Goal: Task Accomplishment & Management: Manage account settings

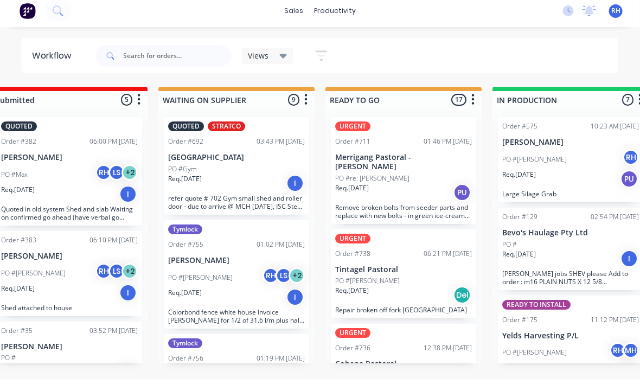
scroll to position [20, 200]
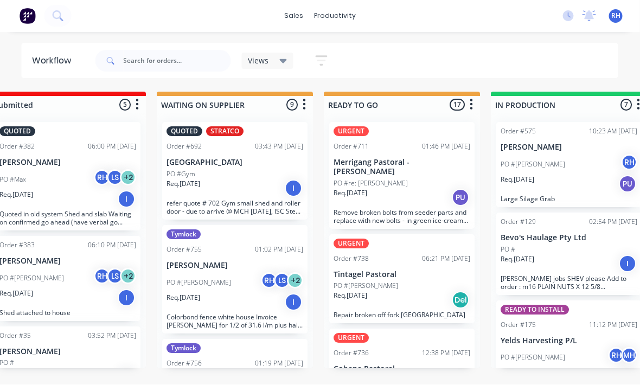
click at [439, 178] on div "URGENT Order #711 01:46 PM 24/09/25 Merrigang Pastoral - Jim Feilen PO #re: Jim…" at bounding box center [402, 176] width 145 height 107
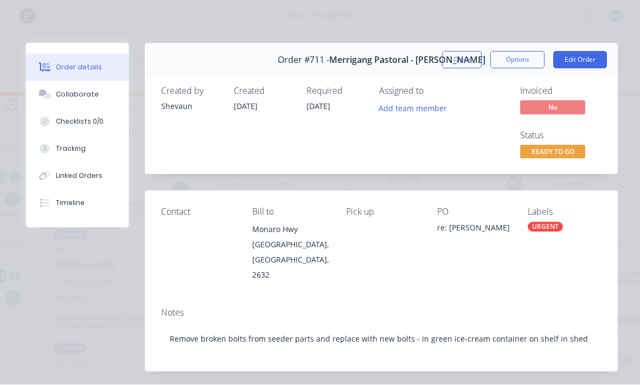
scroll to position [0, 0]
click at [474, 59] on button "Close" at bounding box center [463, 60] width 40 height 17
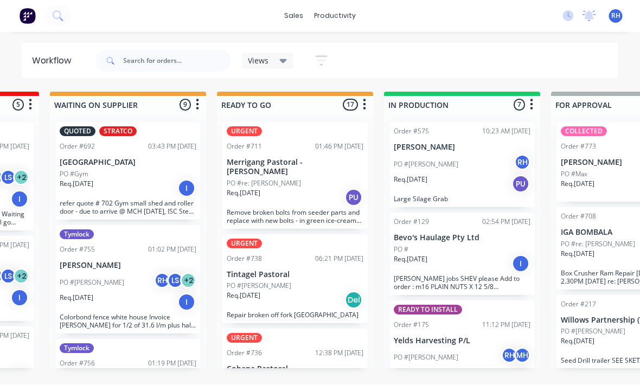
click at [289, 189] on div "Req. 24/09/25 PU" at bounding box center [295, 198] width 137 height 18
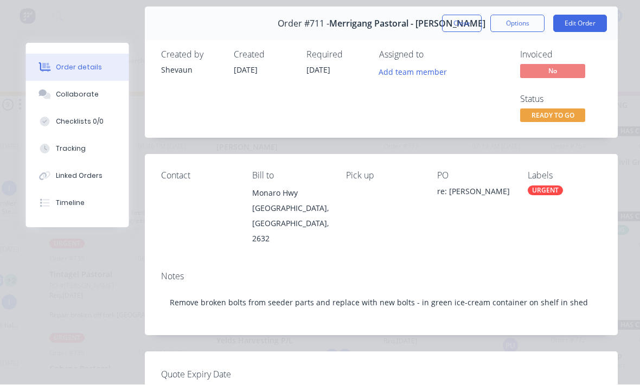
scroll to position [31, 0]
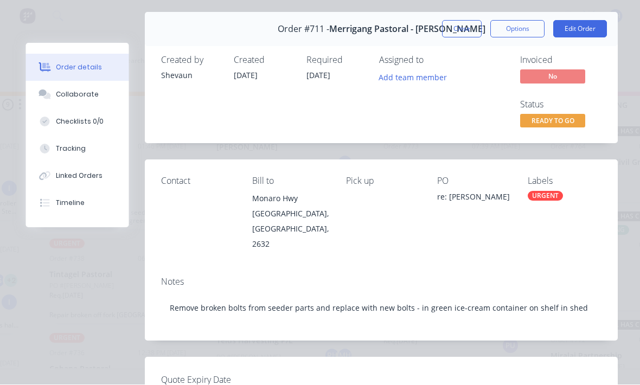
click at [491, 31] on button "Options" at bounding box center [518, 29] width 54 height 17
click at [403, 55] on div "Assigned to" at bounding box center [434, 60] width 108 height 10
click at [456, 32] on button "Close" at bounding box center [463, 29] width 40 height 17
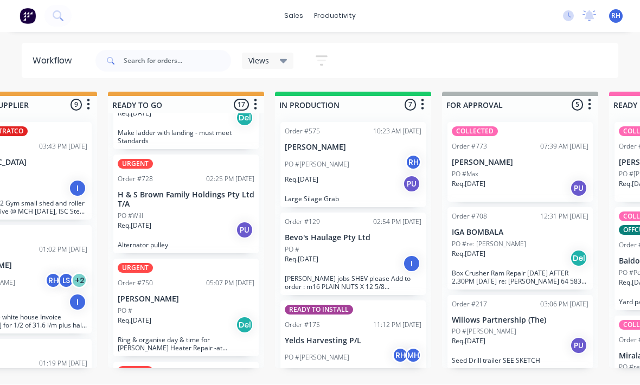
scroll to position [281, 0]
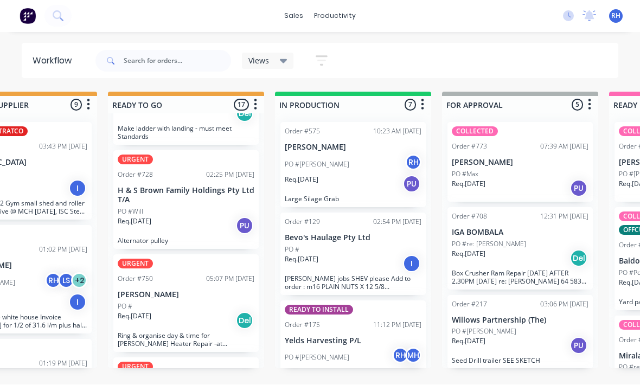
click at [200, 217] on div "Req. 26/09/25 PU" at bounding box center [186, 226] width 137 height 18
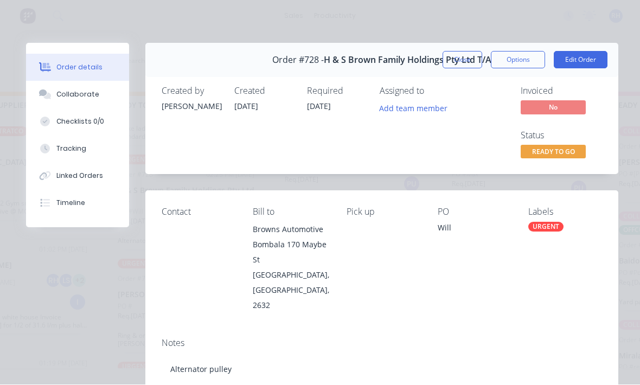
scroll to position [0, 0]
click at [450, 64] on button "Close" at bounding box center [463, 60] width 40 height 17
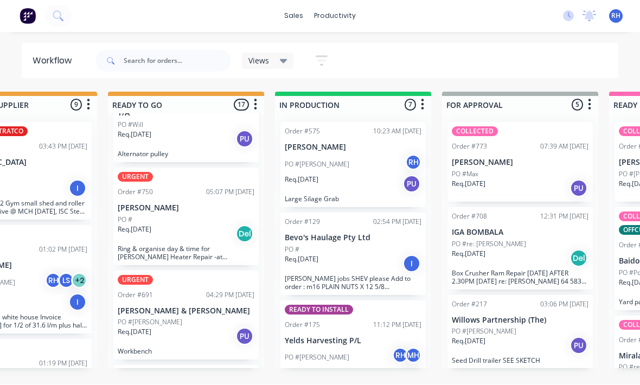
scroll to position [369, 0]
click at [209, 327] on div "Req. 22/09/25 PU" at bounding box center [186, 336] width 137 height 18
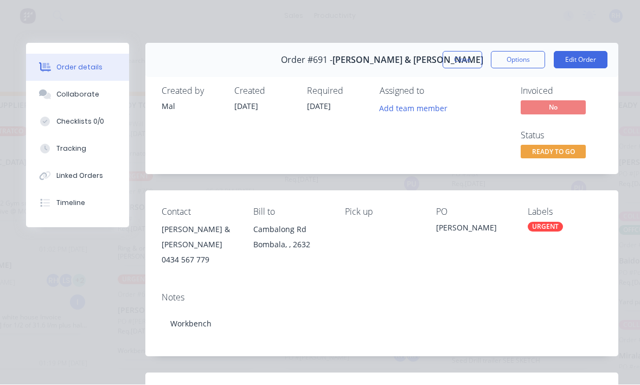
click at [59, 93] on div "Collaborate" at bounding box center [77, 95] width 43 height 10
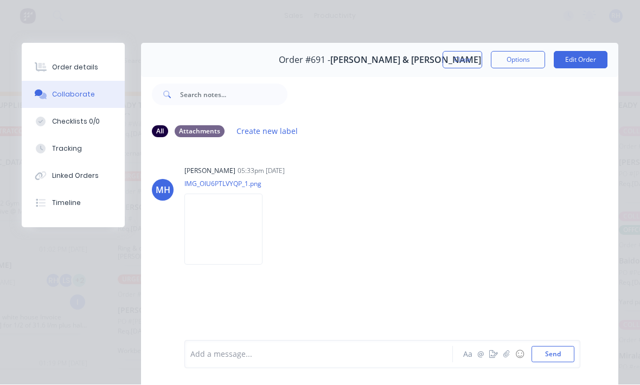
click at [237, 244] on img at bounding box center [223, 229] width 78 height 71
click at [469, 54] on button "Close" at bounding box center [463, 60] width 40 height 17
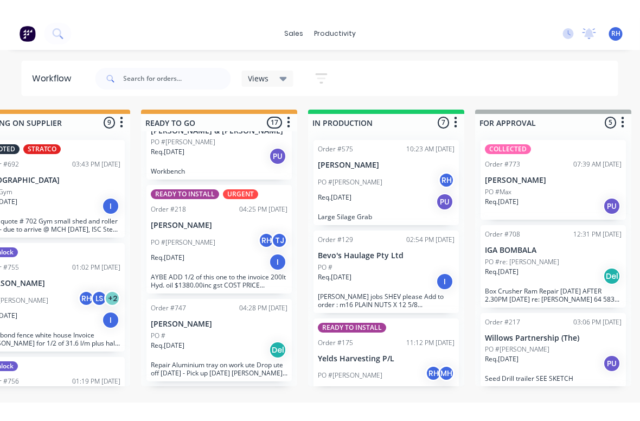
scroll to position [0, 383]
